Goal: Task Accomplishment & Management: Manage account settings

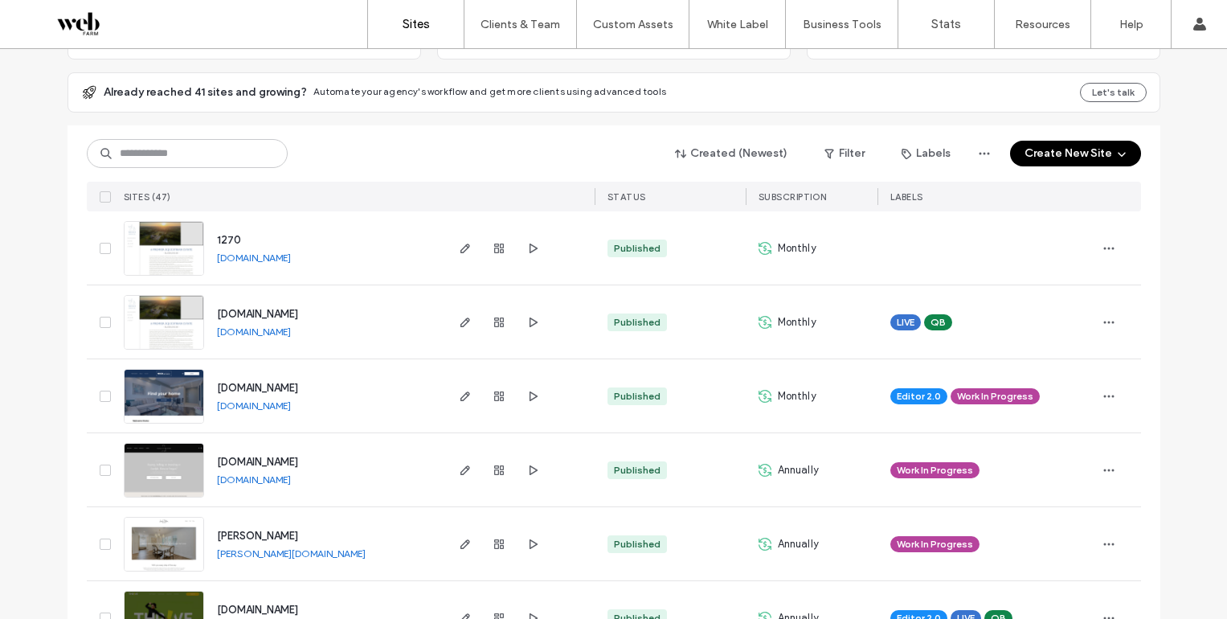
scroll to position [166, 0]
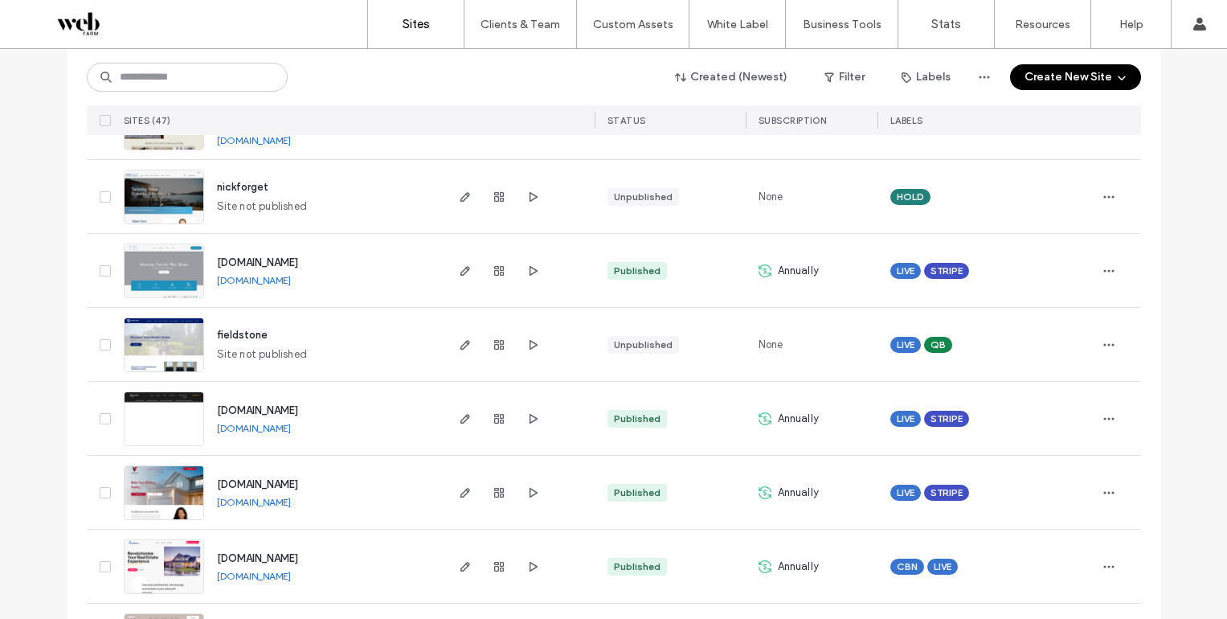
scroll to position [3244, 0]
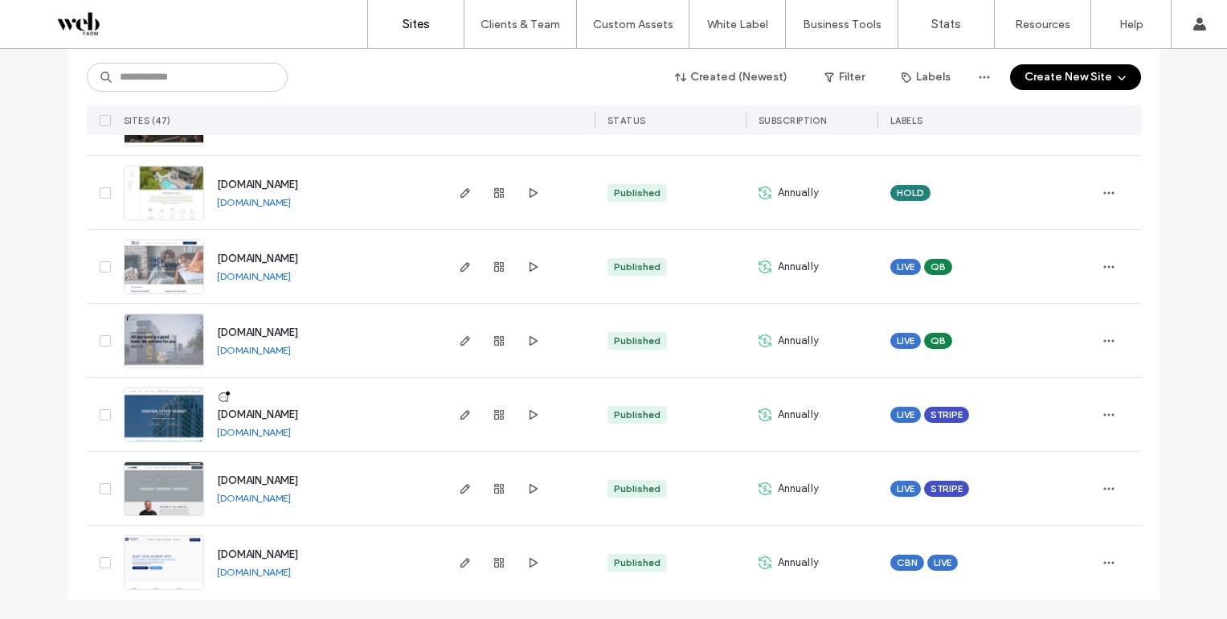
click at [255, 496] on link "[DOMAIN_NAME]" at bounding box center [254, 498] width 74 height 12
click at [464, 497] on span "button" at bounding box center [465, 488] width 19 height 19
click at [460, 491] on icon "button" at bounding box center [465, 488] width 13 height 13
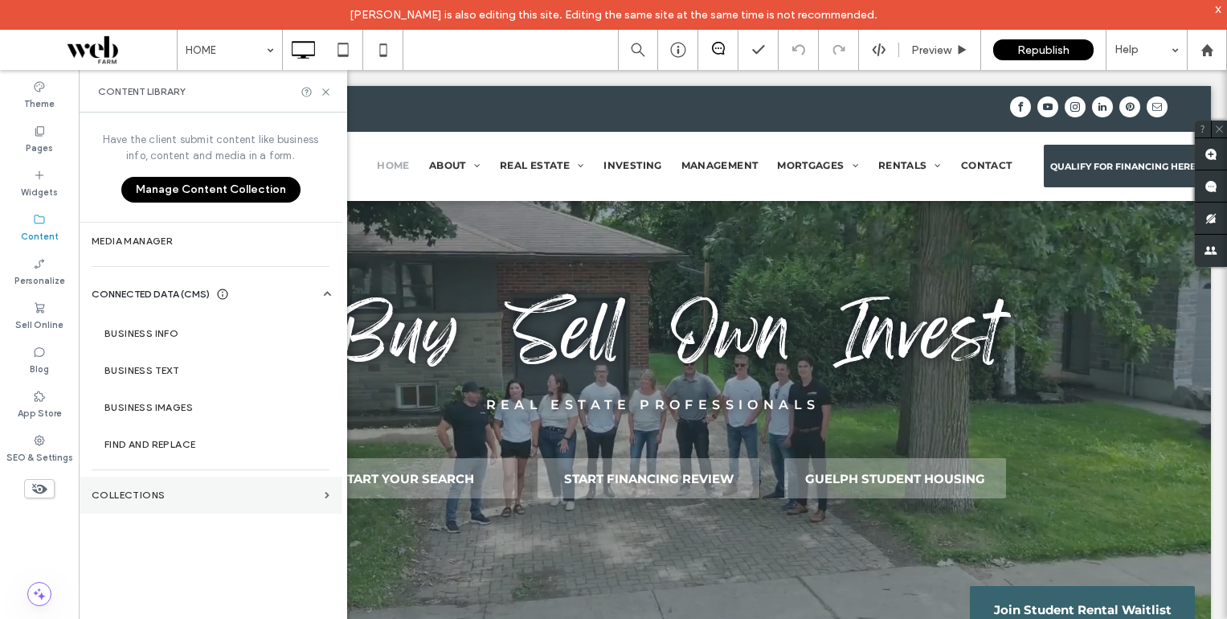
click at [111, 490] on label "Collections" at bounding box center [205, 494] width 227 height 11
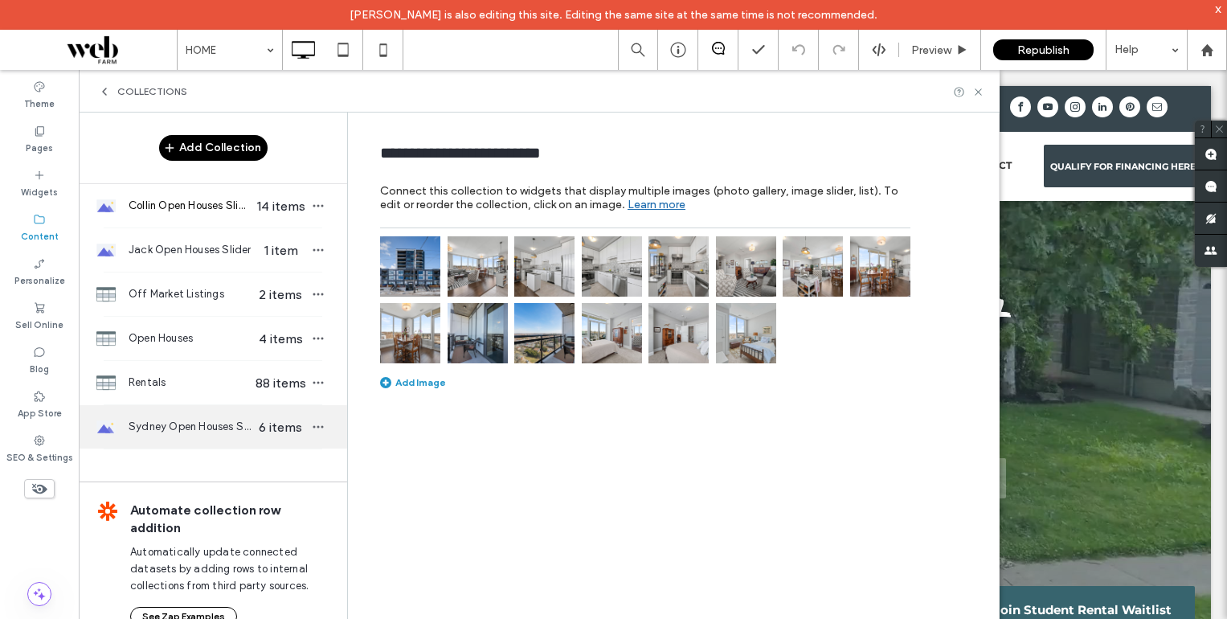
click at [199, 431] on span "Sydney Open Houses Slider" at bounding box center [191, 427] width 124 height 16
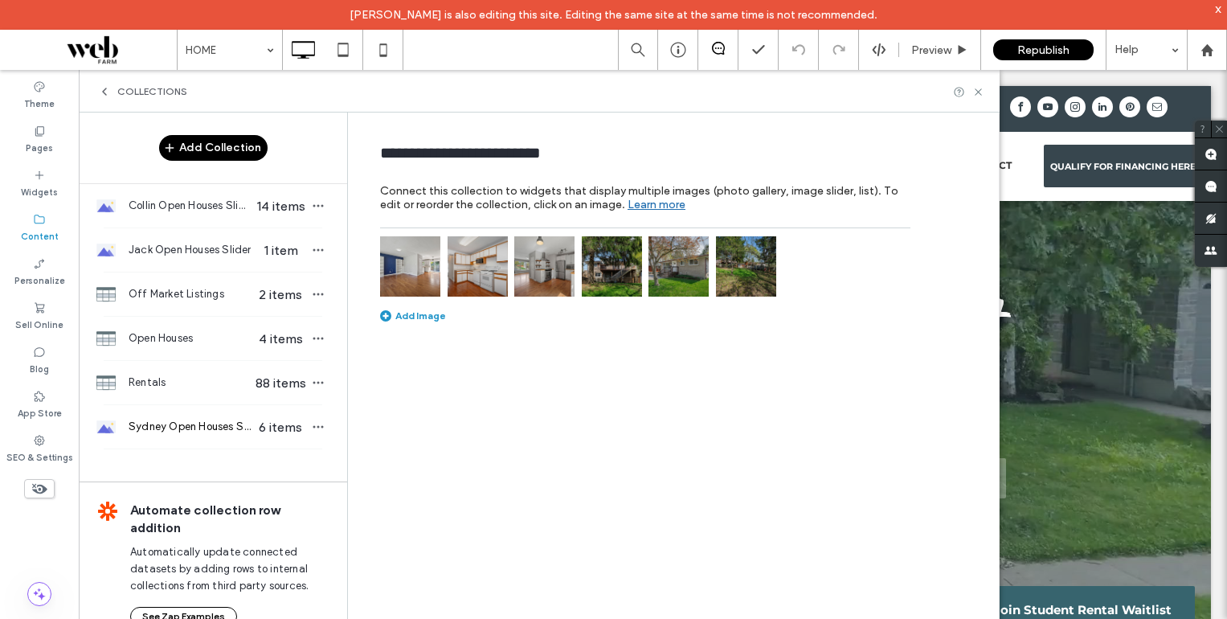
click at [227, 138] on button "Add Collection" at bounding box center [213, 148] width 108 height 26
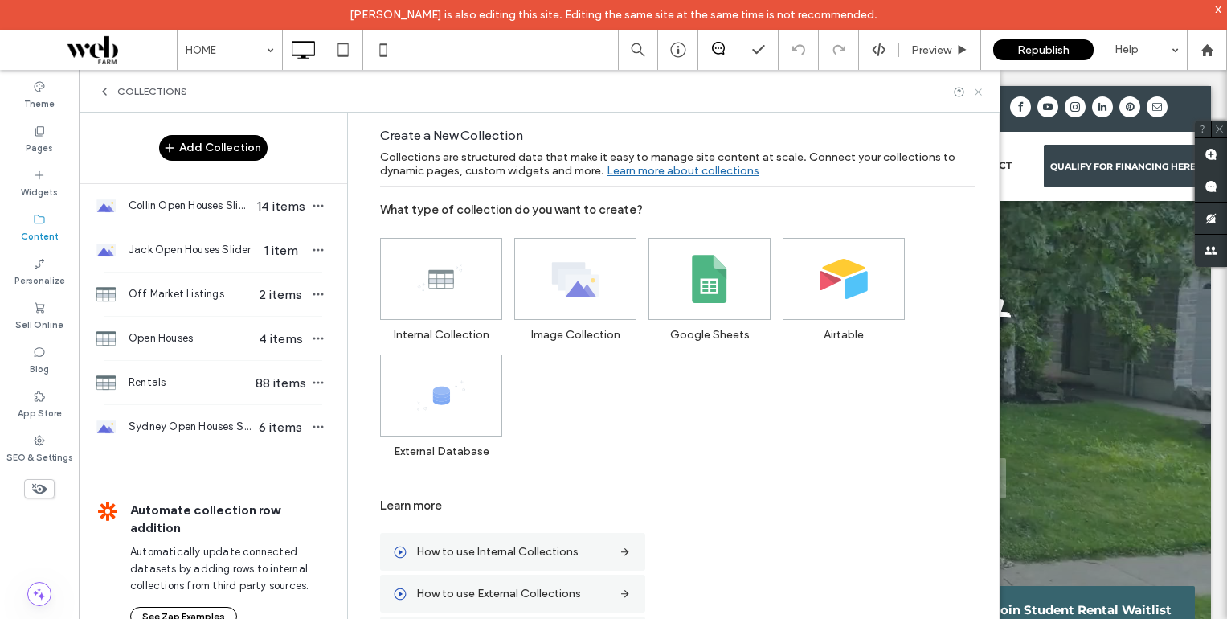
click at [978, 93] on icon at bounding box center [978, 92] width 12 height 12
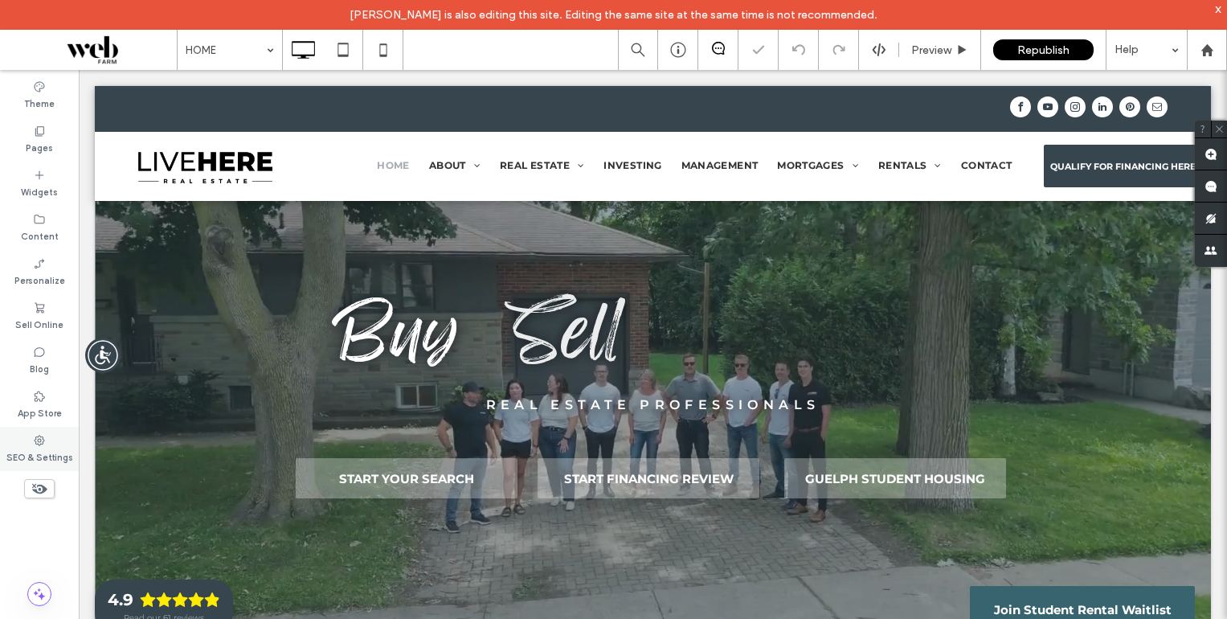
click at [53, 443] on div "SEO & Settings" at bounding box center [39, 449] width 79 height 44
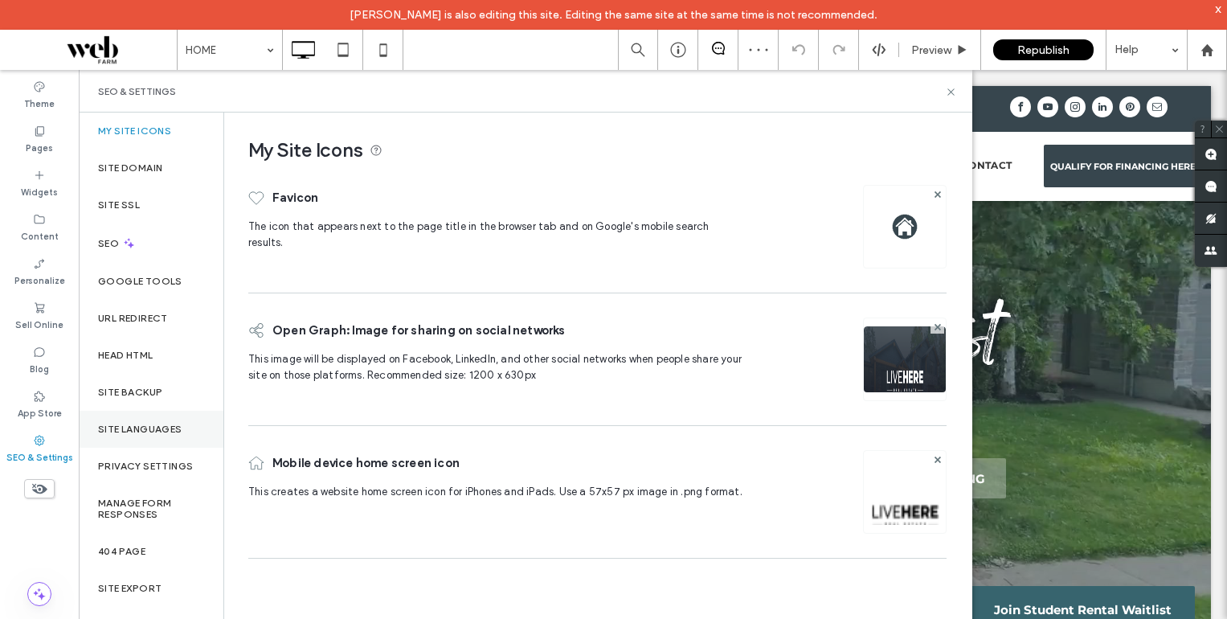
scroll to position [6, 0]
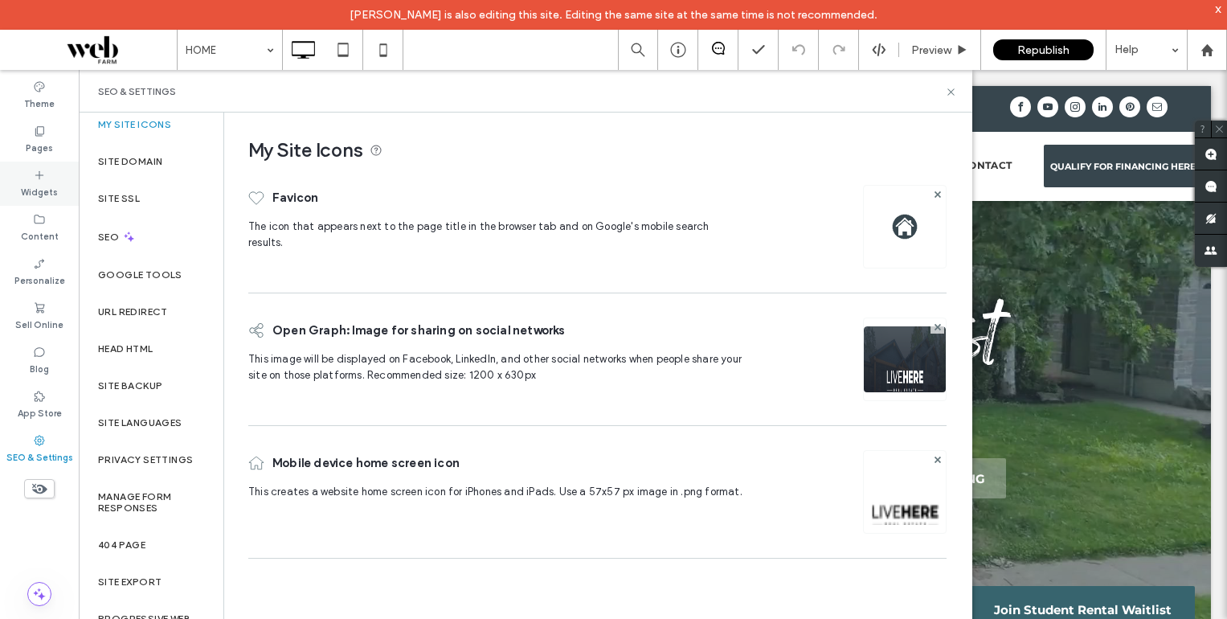
click at [47, 194] on label "Widgets" at bounding box center [39, 191] width 37 height 18
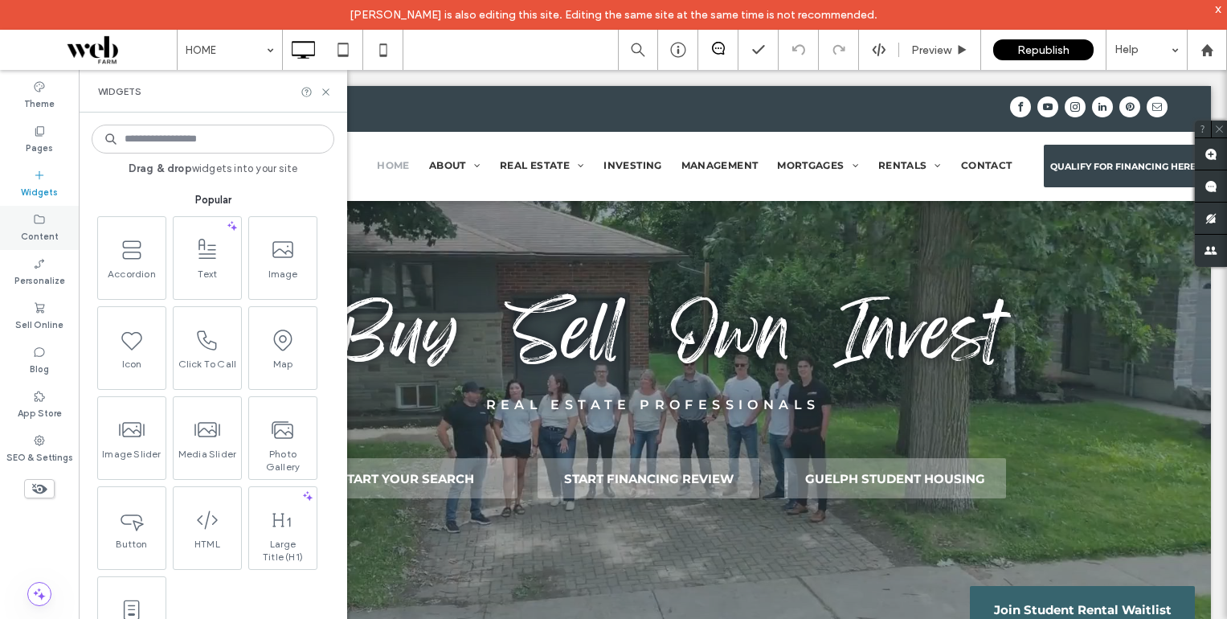
click at [44, 235] on label "Content" at bounding box center [40, 235] width 38 height 18
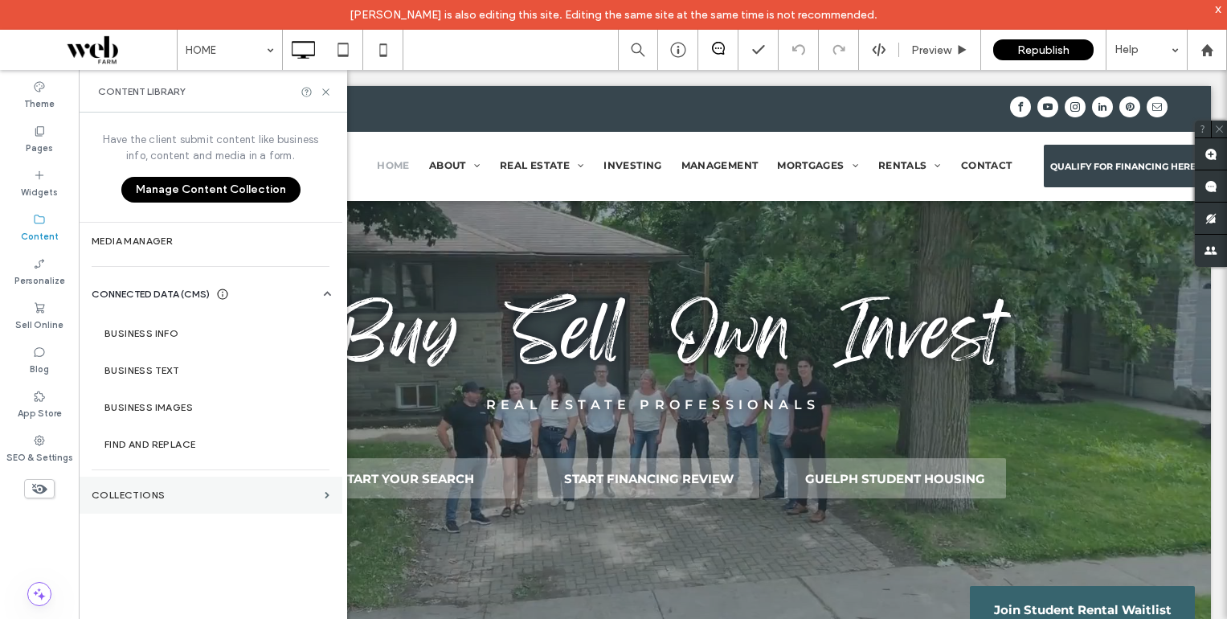
click at [143, 498] on label "Collections" at bounding box center [205, 494] width 227 height 11
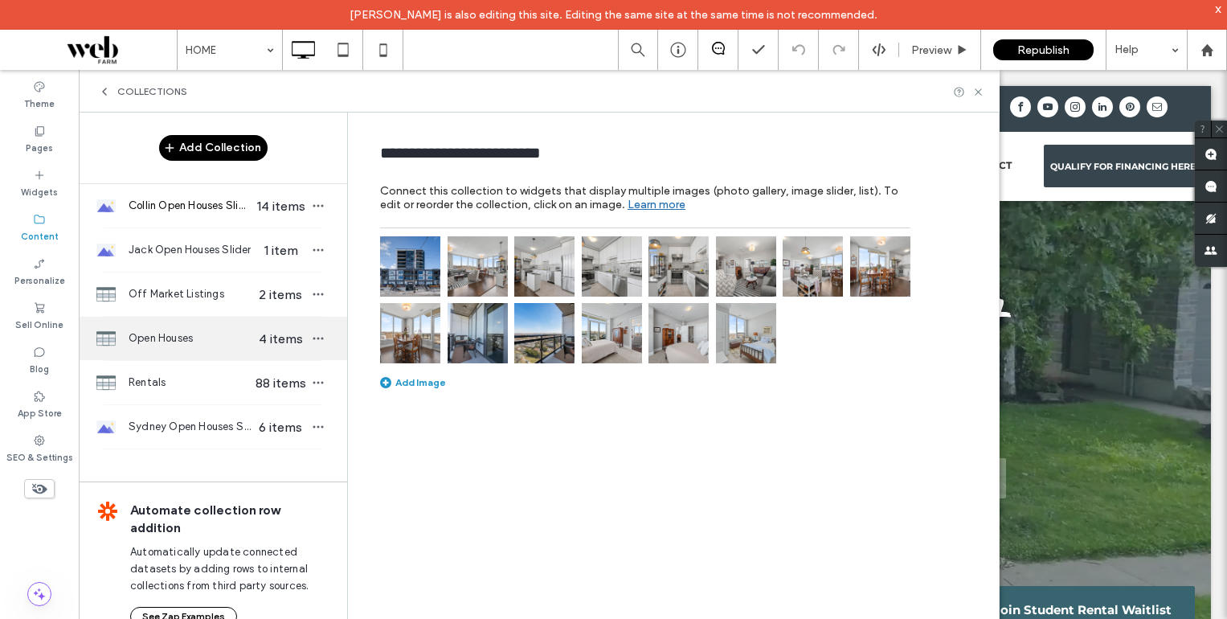
click at [207, 340] on span "Open Houses" at bounding box center [191, 338] width 124 height 16
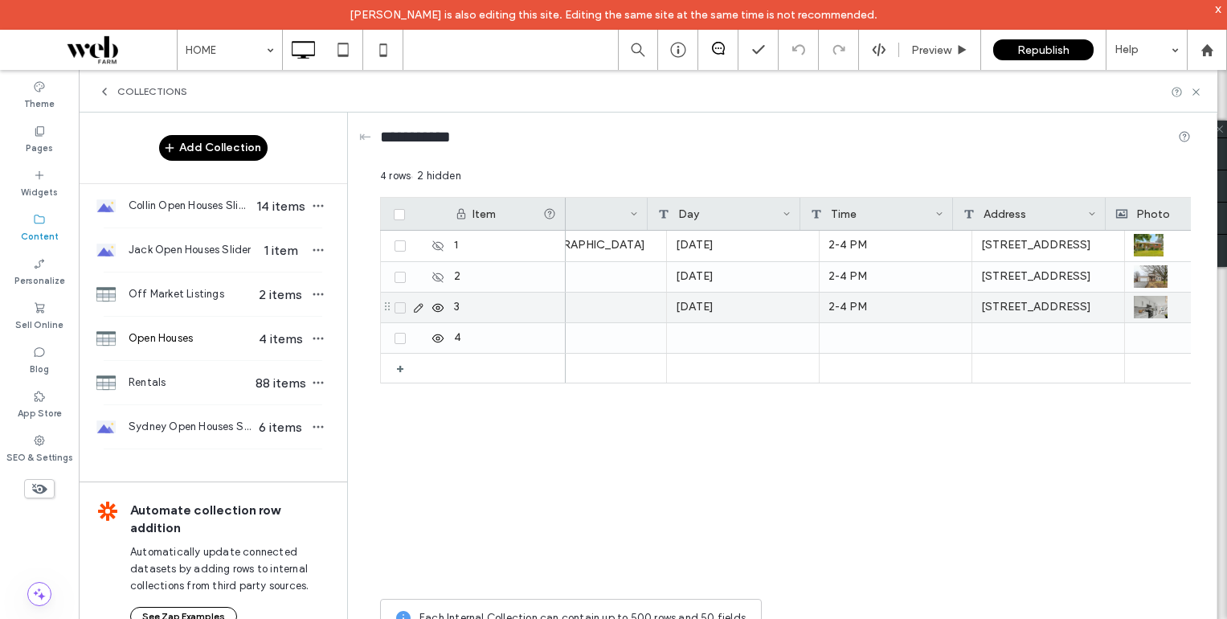
scroll to position [0, 80]
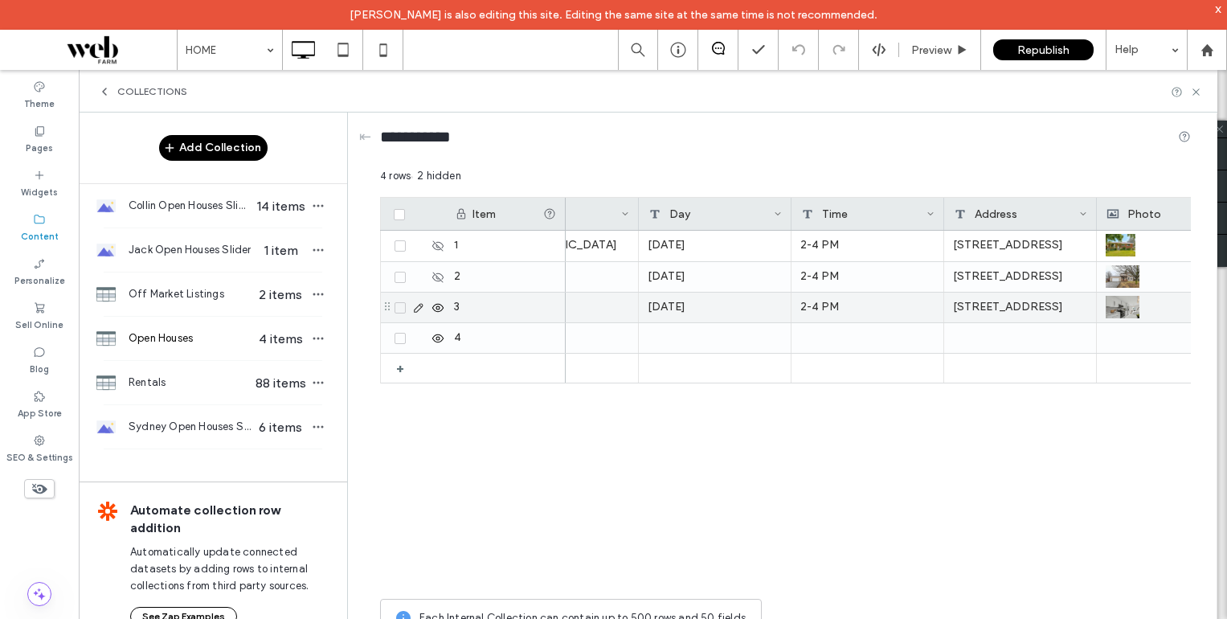
click at [860, 309] on div "2-4 PM" at bounding box center [867, 307] width 153 height 30
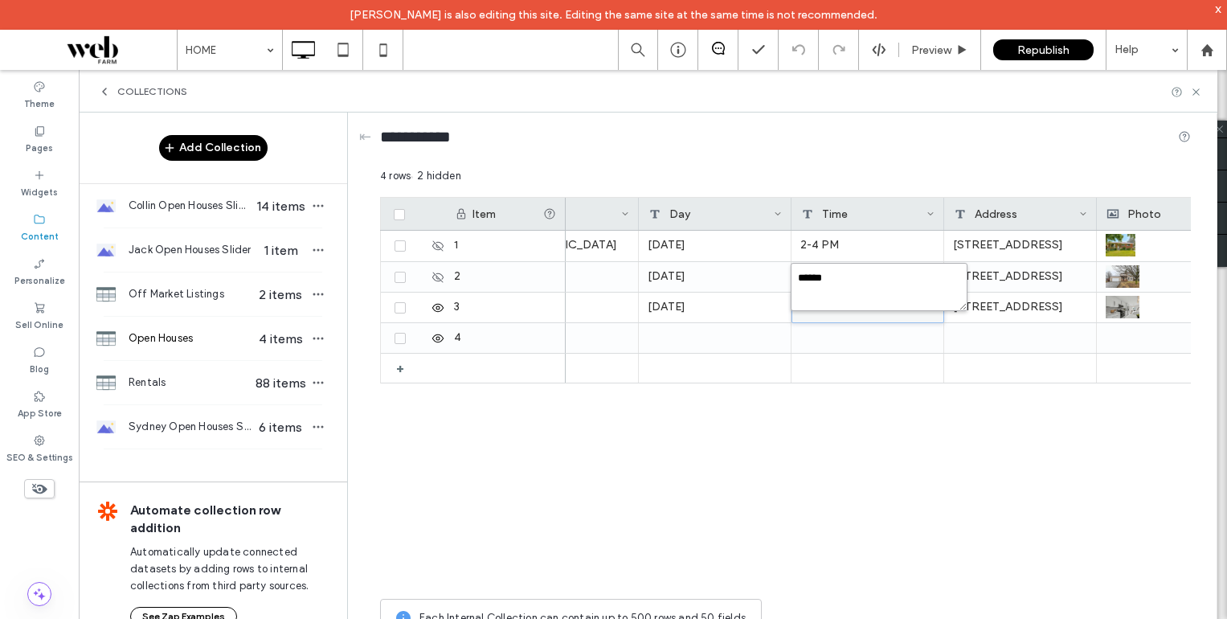
click at [871, 276] on textarea "******" at bounding box center [879, 287] width 177 height 48
type textarea "**********"
click at [881, 492] on div "Sydney [DATE] 2-4 PM [STREET_ADDRESS] [URL][DOMAIN_NAME] Jack [DATE] 2-4 PM [ST…" at bounding box center [878, 411] width 625 height 360
click at [873, 333] on div at bounding box center [867, 338] width 153 height 30
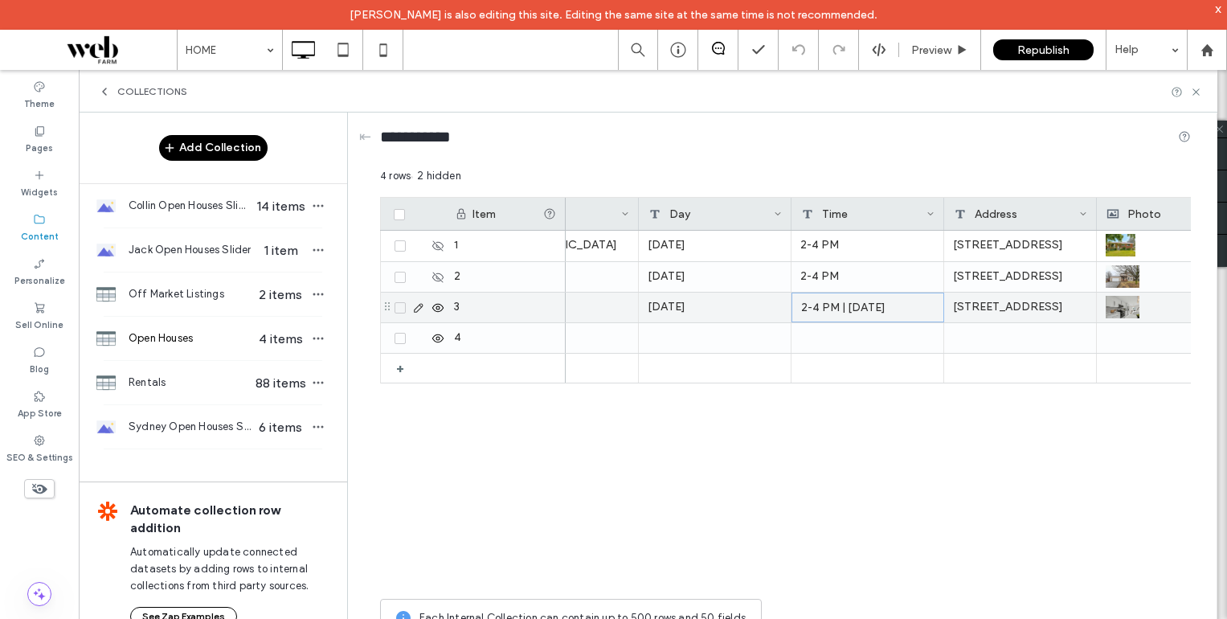
click at [897, 306] on div "2-4 PM | [DATE]" at bounding box center [867, 307] width 153 height 30
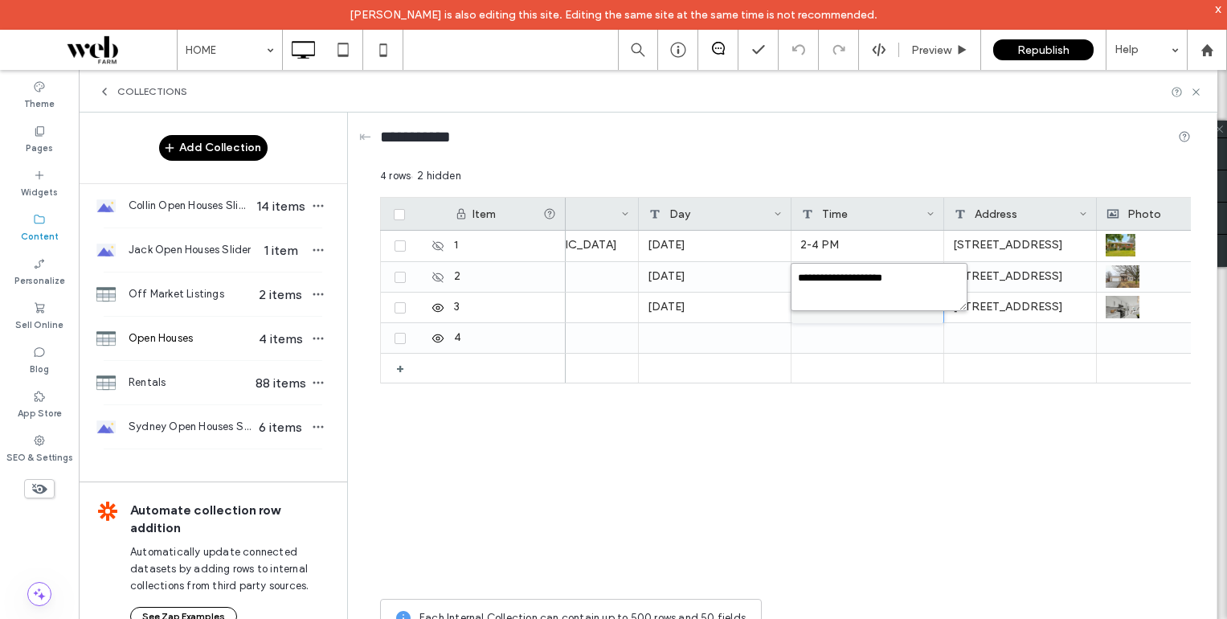
drag, startPoint x: 864, startPoint y: 277, endPoint x: 842, endPoint y: 281, distance: 22.1
click at [842, 281] on textarea "**********" at bounding box center [879, 287] width 177 height 48
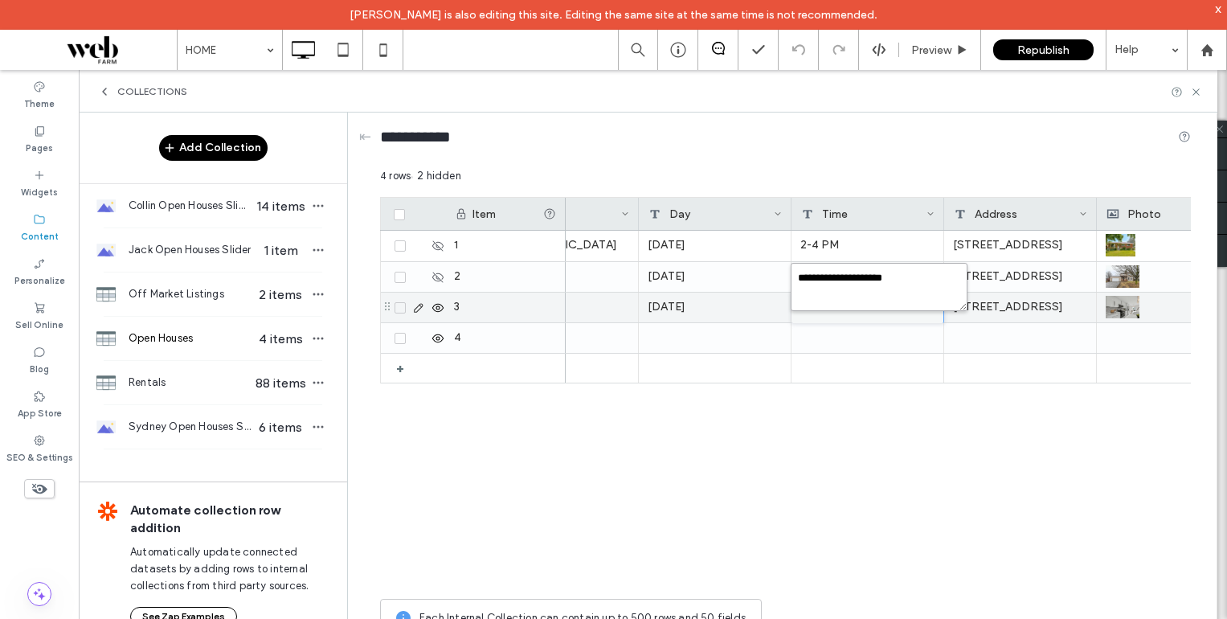
type textarea "**********"
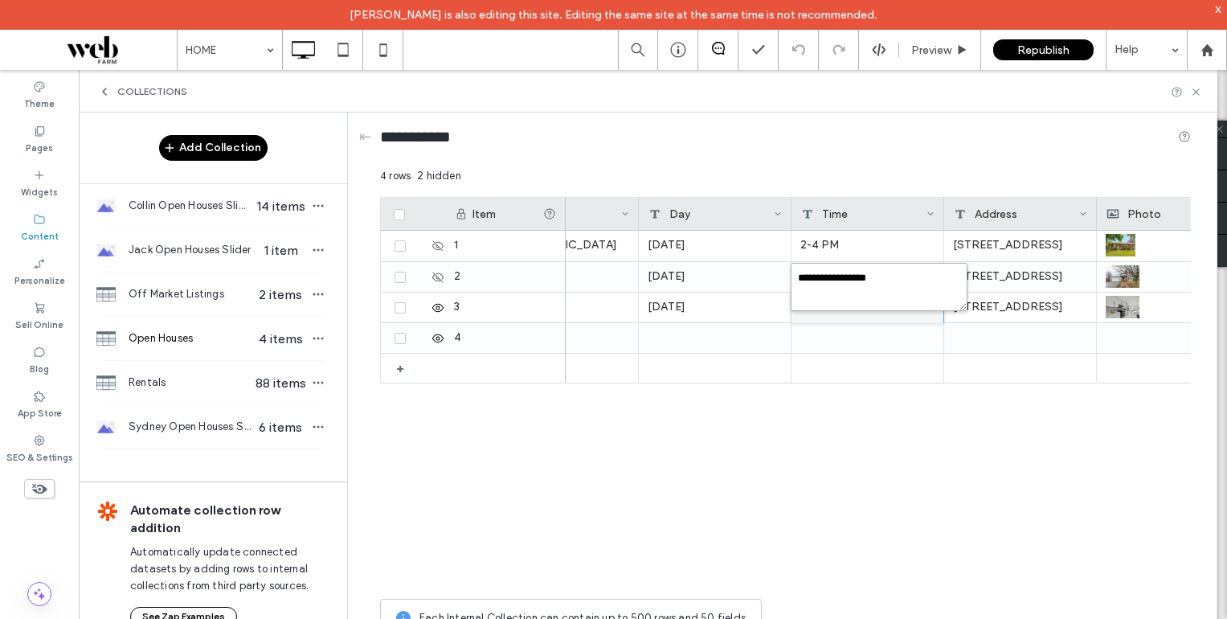
click at [934, 278] on textarea "**********" at bounding box center [879, 287] width 177 height 48
click at [893, 529] on div "Sydney [DATE] 2-4 PM [STREET_ADDRESS] [URL][DOMAIN_NAME] Jack [DATE] 2-4 PM [ST…" at bounding box center [878, 411] width 625 height 360
click at [874, 343] on div at bounding box center [867, 338] width 153 height 30
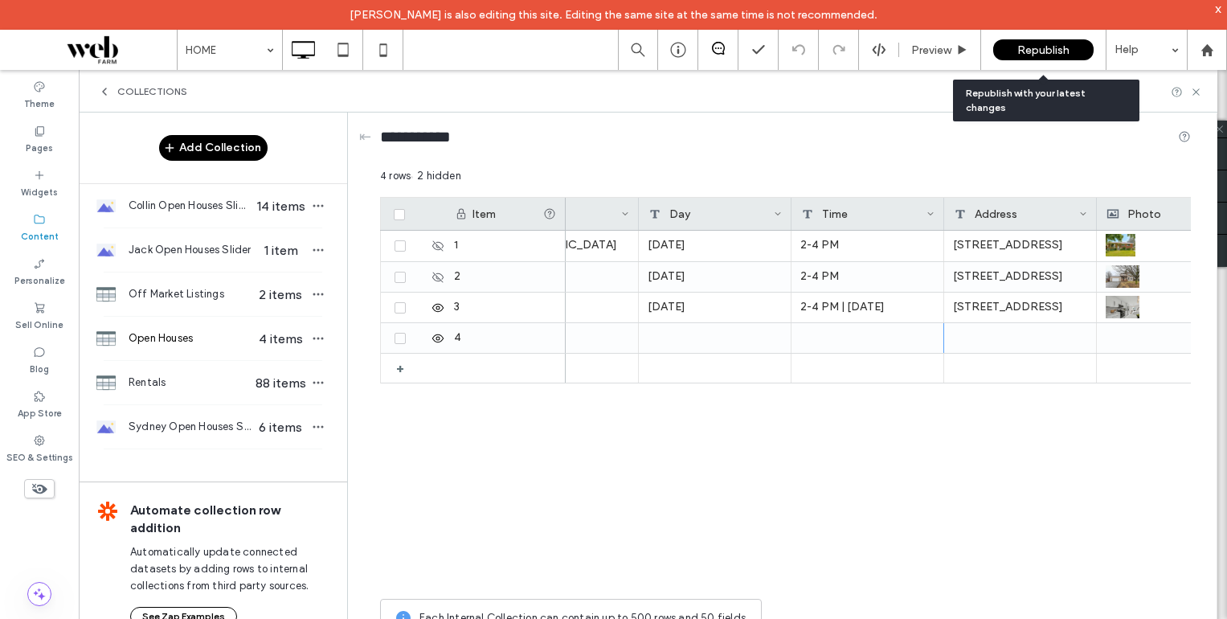
click at [1018, 49] on span "Republish" at bounding box center [1043, 50] width 52 height 14
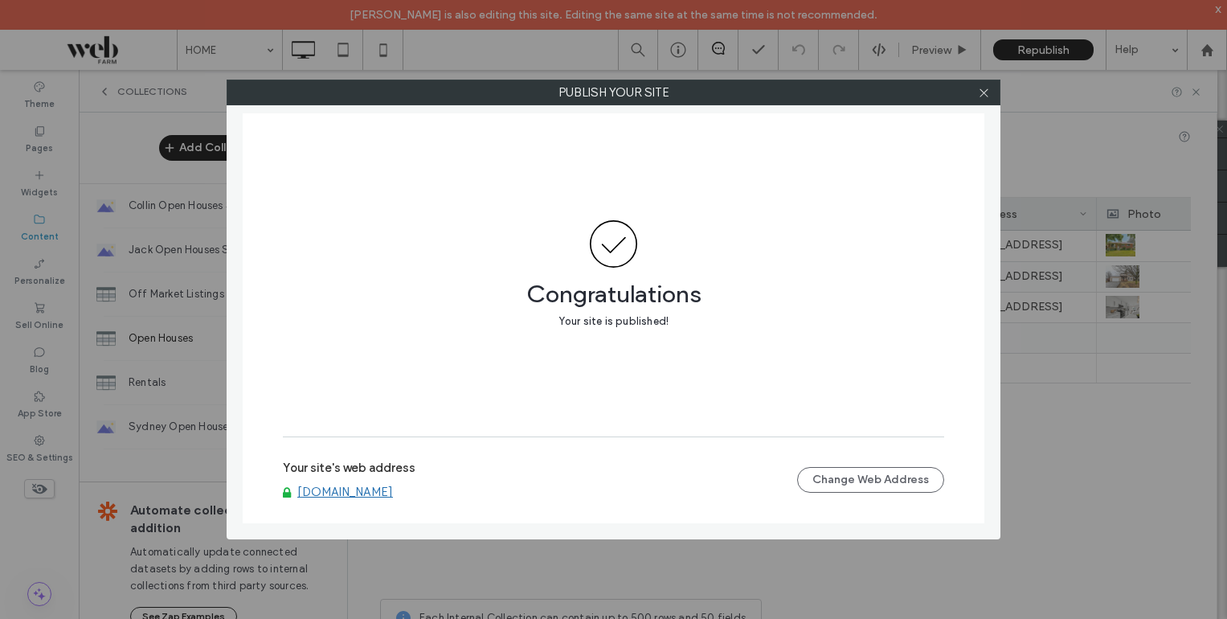
drag, startPoint x: 987, startPoint y: 90, endPoint x: 924, endPoint y: 76, distance: 64.9
click at [987, 90] on icon at bounding box center [984, 93] width 12 height 12
